Goal: Navigation & Orientation: Find specific page/section

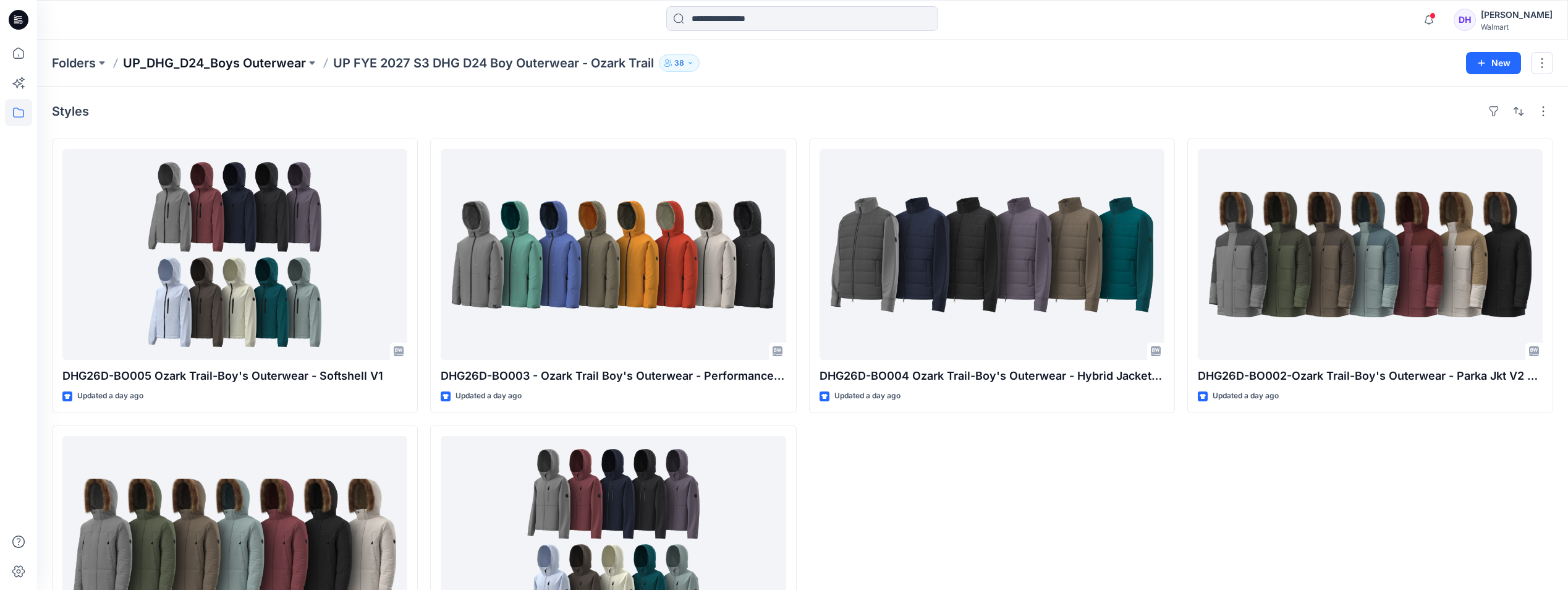
click at [288, 71] on p "UP_DHG_D24_Boys Outerwear" at bounding box center [214, 62] width 183 height 17
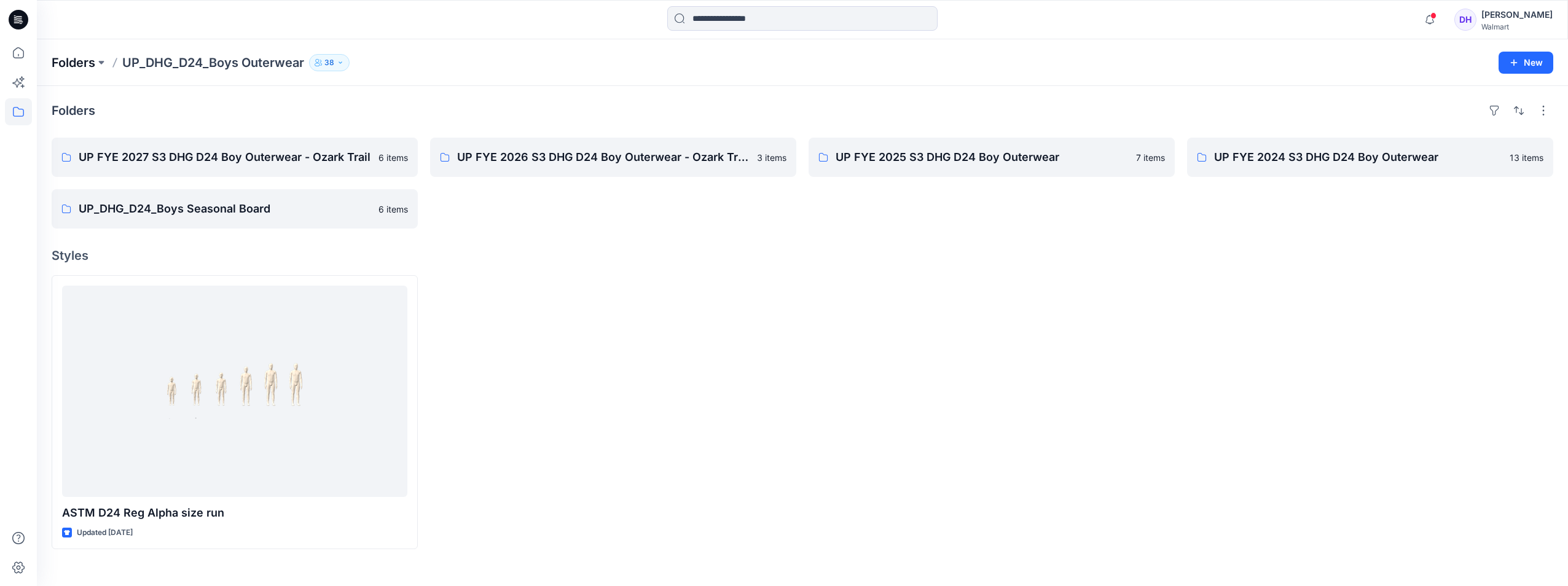
click at [80, 55] on p "Folders" at bounding box center [73, 62] width 43 height 17
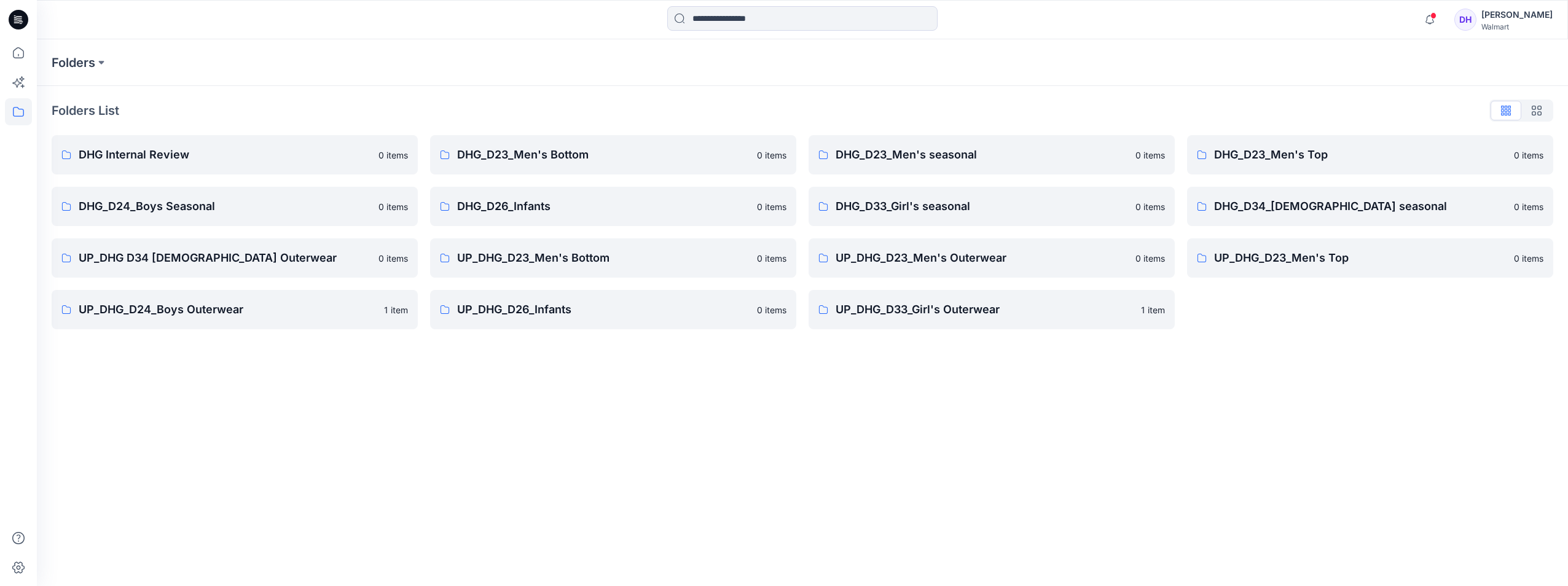
click at [842, 501] on div "Folders Folders List DHG Internal Review 0 items DHG_D24_Boys Seasonal 0 items …" at bounding box center [802, 312] width 1530 height 546
click at [832, 445] on div "Folders Folders List DHG Internal Review 0 items DHG_D24_Boys Seasonal 0 items …" at bounding box center [802, 312] width 1530 height 546
